Goal: Transaction & Acquisition: Purchase product/service

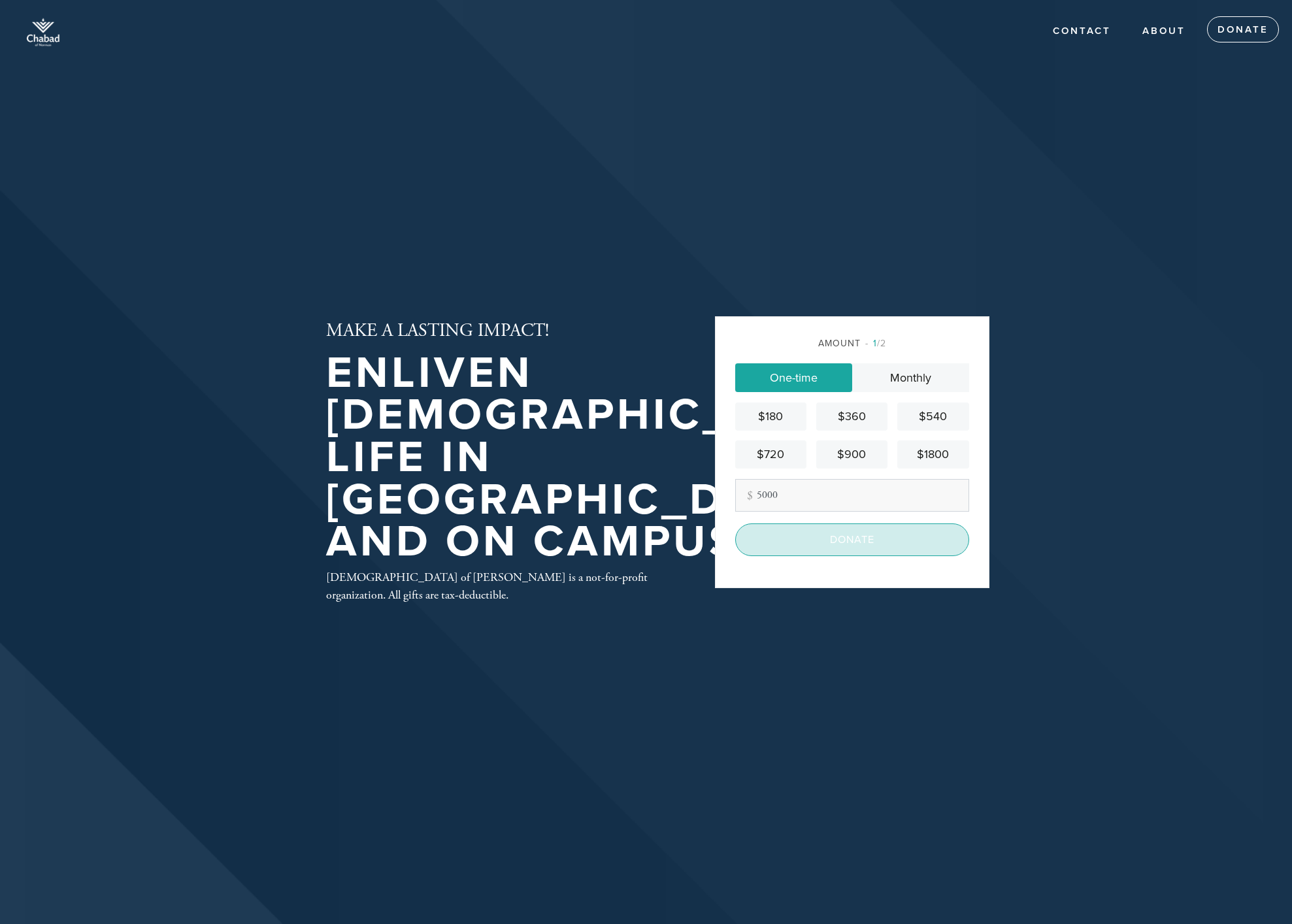
type input "5000"
click at [809, 535] on input "Donate" at bounding box center [852, 539] width 234 height 32
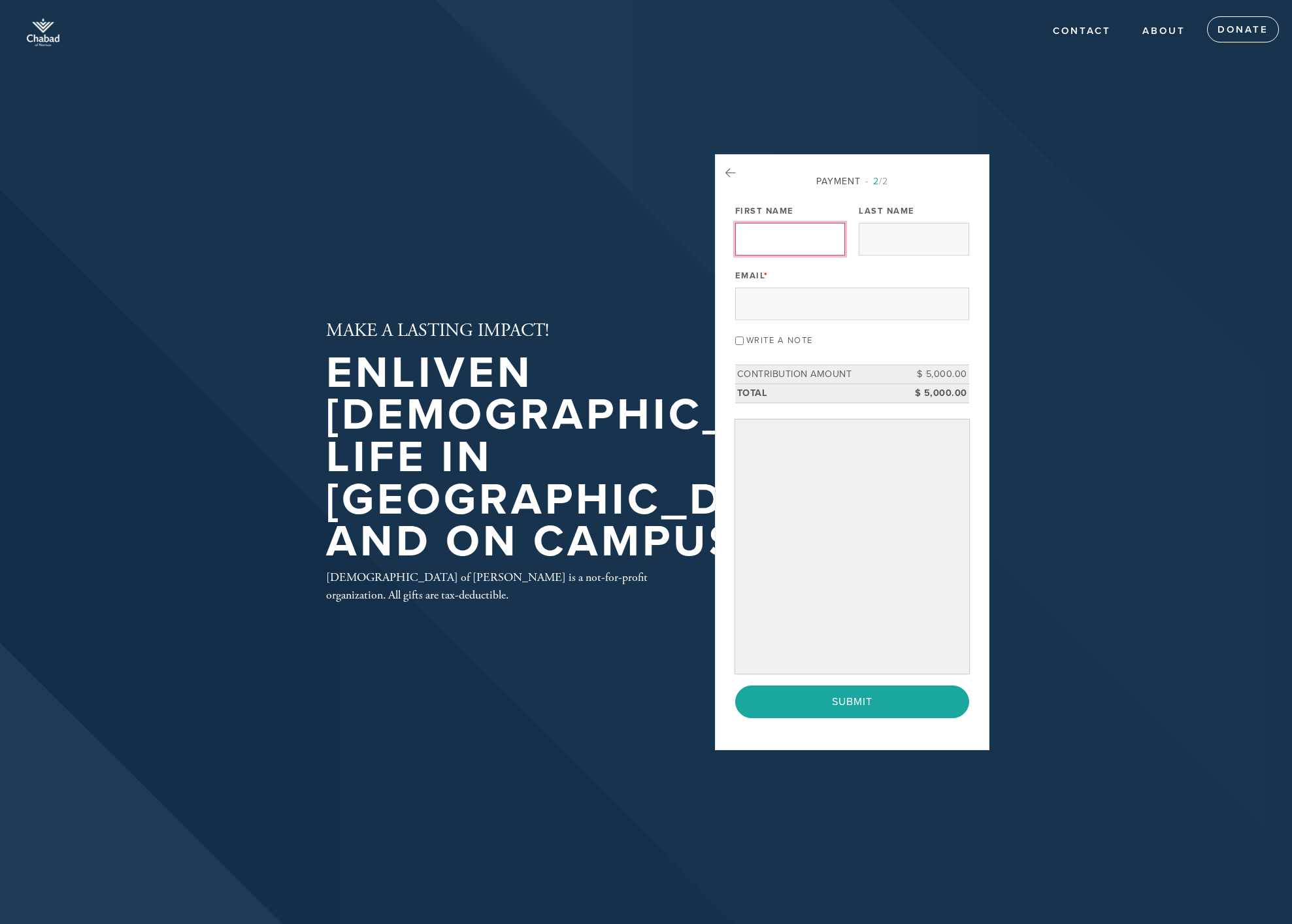
click at [766, 239] on input "First Name" at bounding box center [790, 239] width 110 height 32
type input "Lawrence"
type input "Davis"
type input "ldavis@maproyalty.com"
click at [737, 340] on input "Write a note" at bounding box center [740, 341] width 9 height 9
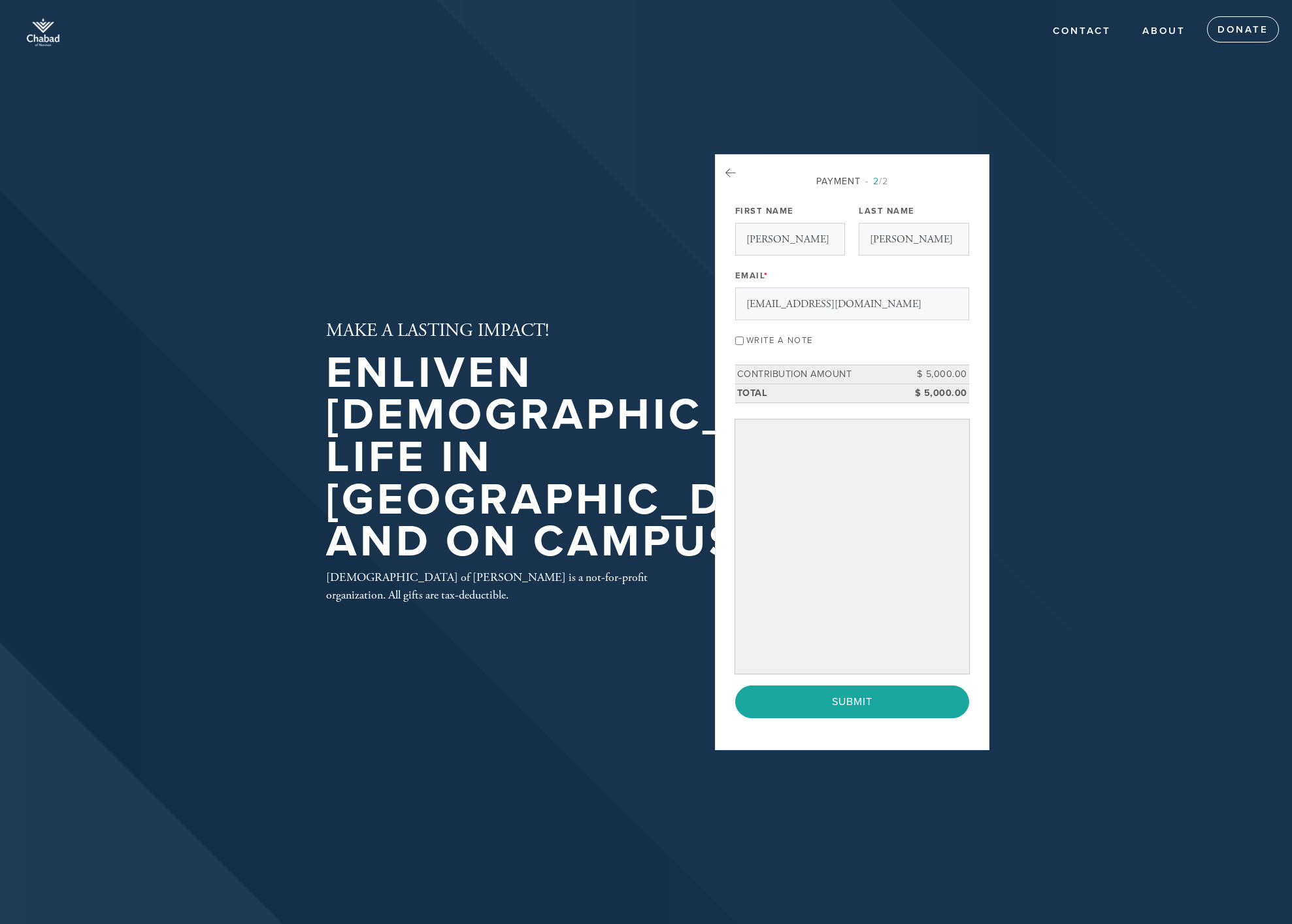
checkbox input "true"
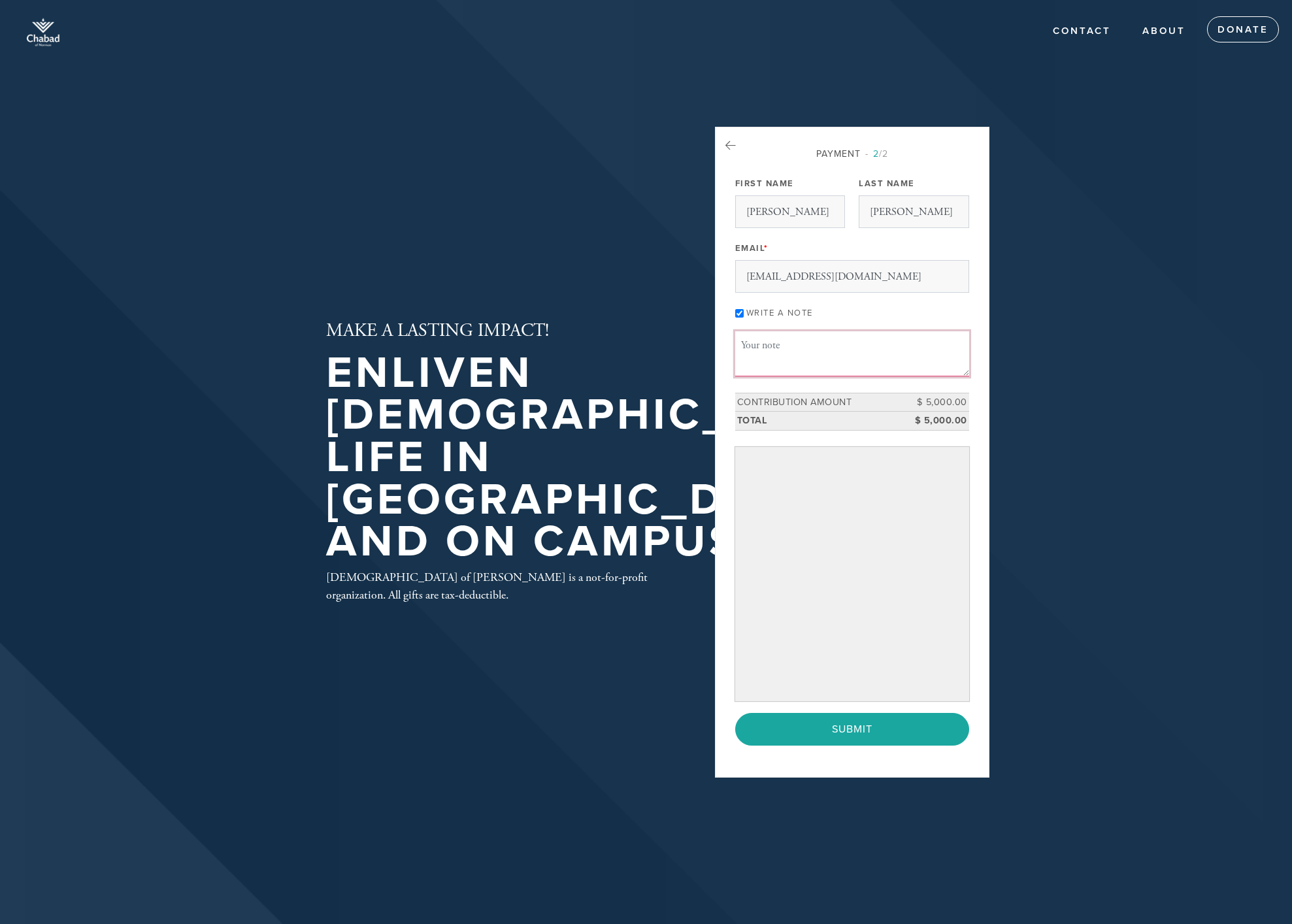
click at [759, 345] on textarea "Message or dedication" at bounding box center [852, 353] width 234 height 44
type textarea "For Shabbos dinners"
click at [870, 735] on input "Submit" at bounding box center [852, 729] width 234 height 32
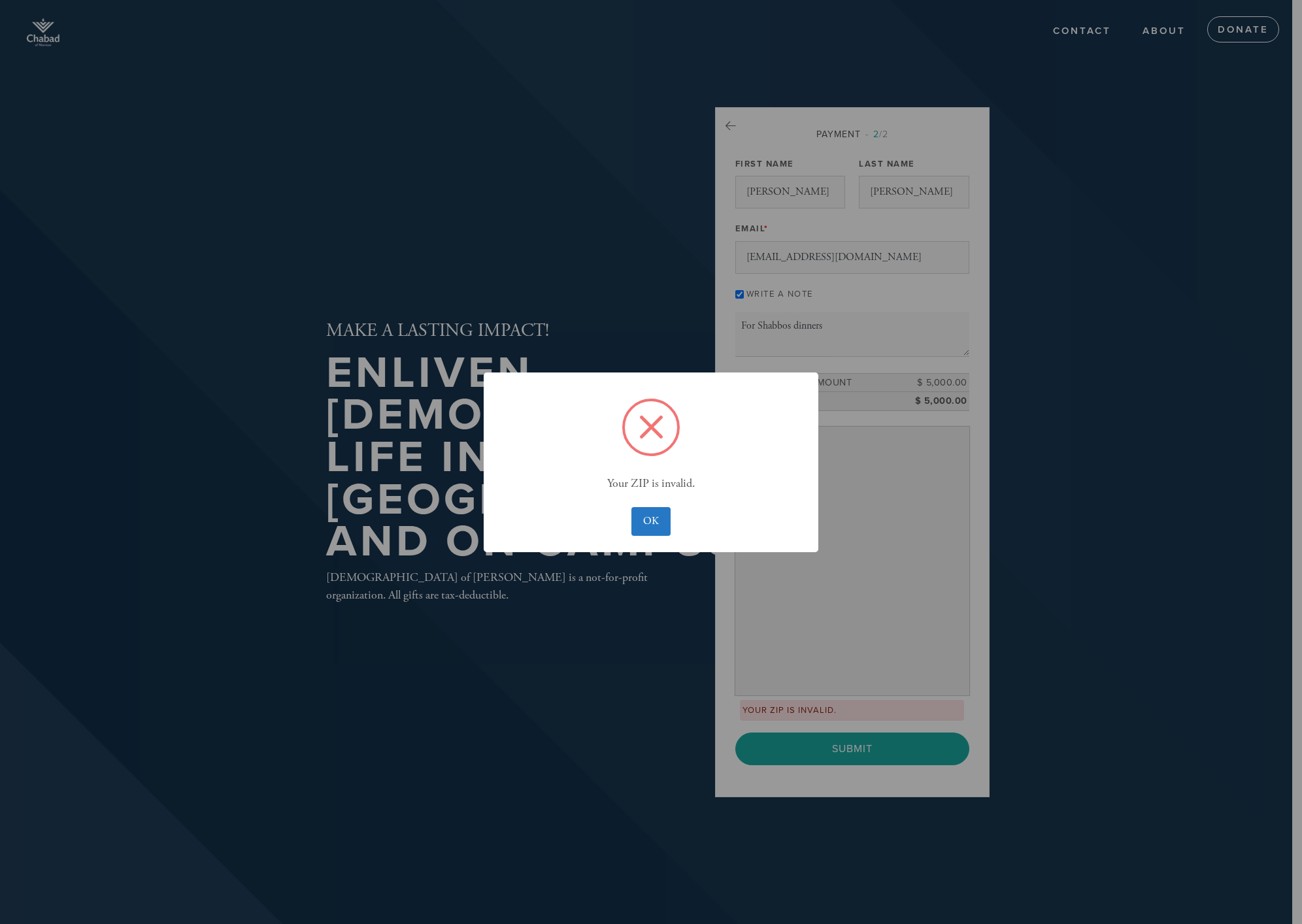
click at [684, 493] on div "× Your ZIP is invalid. OK No Cancel" at bounding box center [651, 462] width 334 height 180
click at [670, 498] on div "× Your ZIP is invalid. OK No Cancel" at bounding box center [651, 462] width 334 height 180
click at [643, 518] on button "OK" at bounding box center [651, 521] width 39 height 29
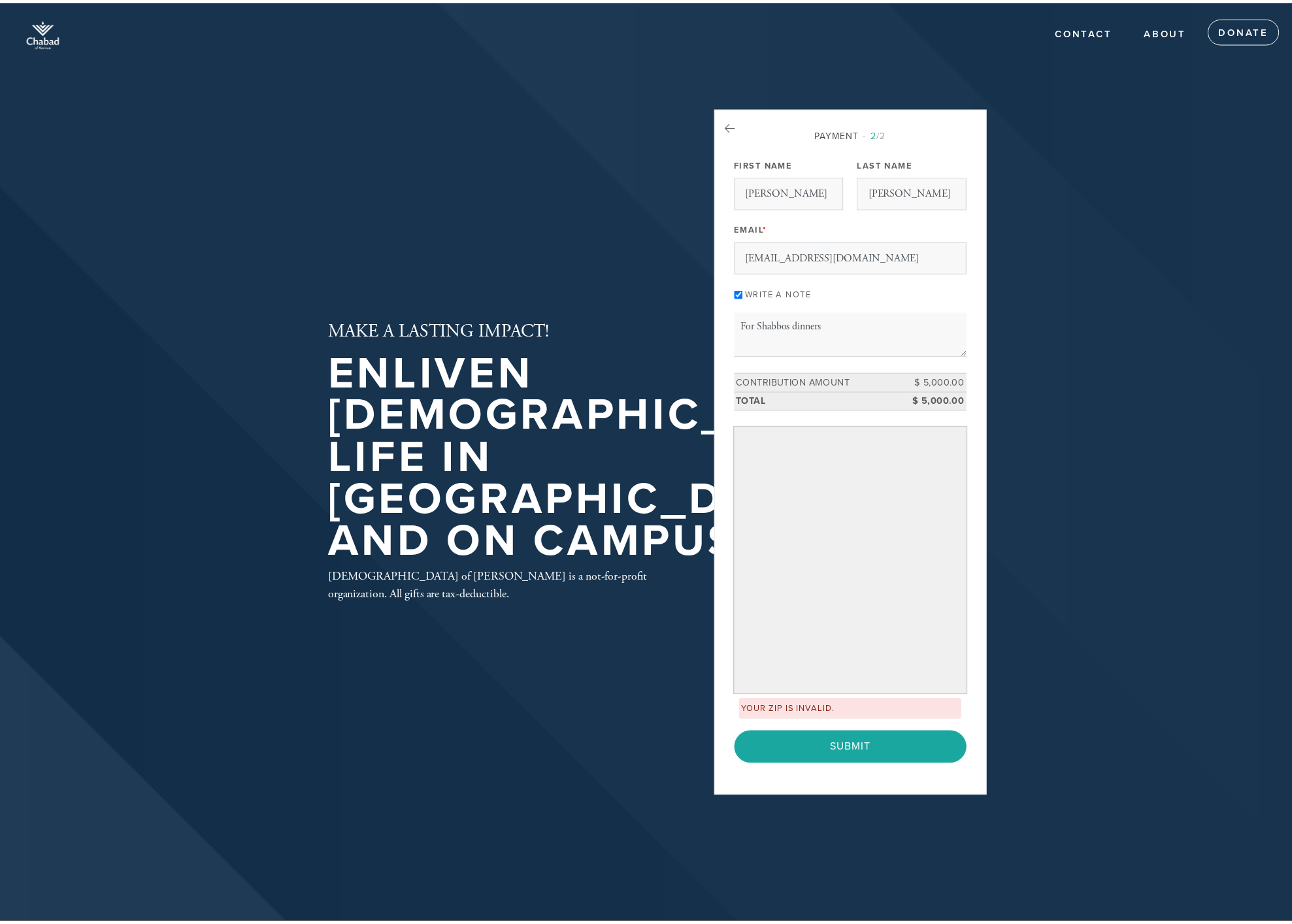
scroll to position [131, 0]
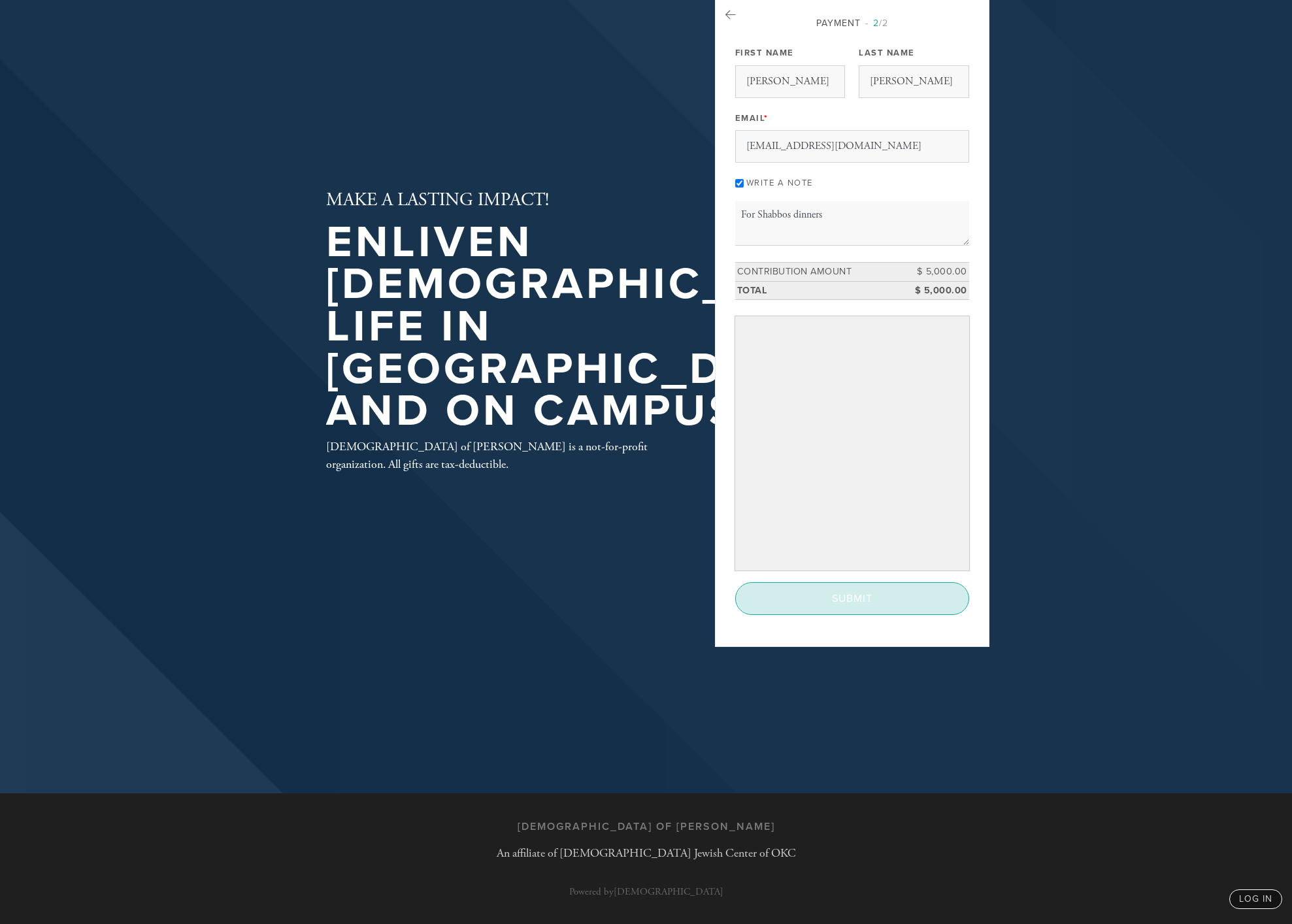
click at [870, 605] on input "Submit" at bounding box center [852, 598] width 234 height 32
